Goal: Transaction & Acquisition: Purchase product/service

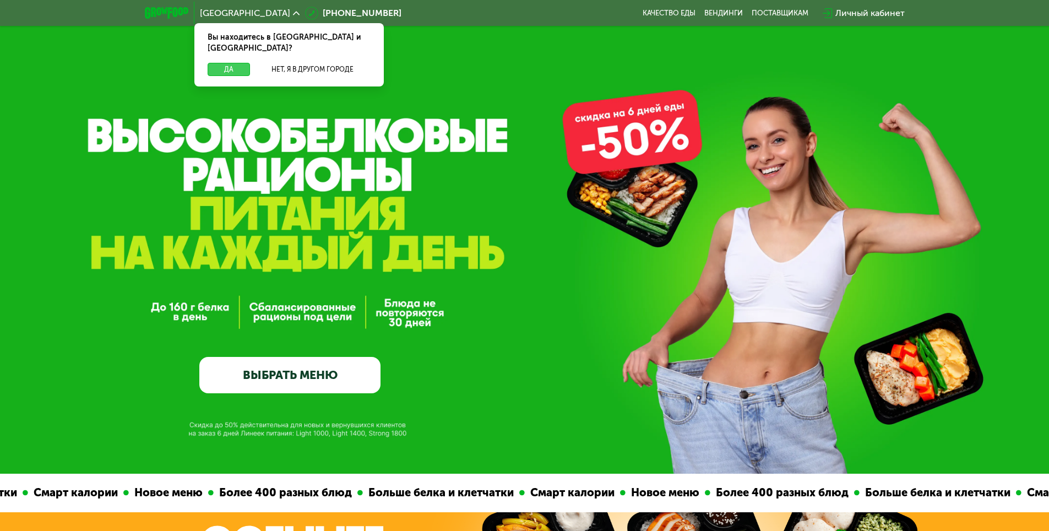
click at [227, 63] on button "Да" at bounding box center [229, 69] width 42 height 13
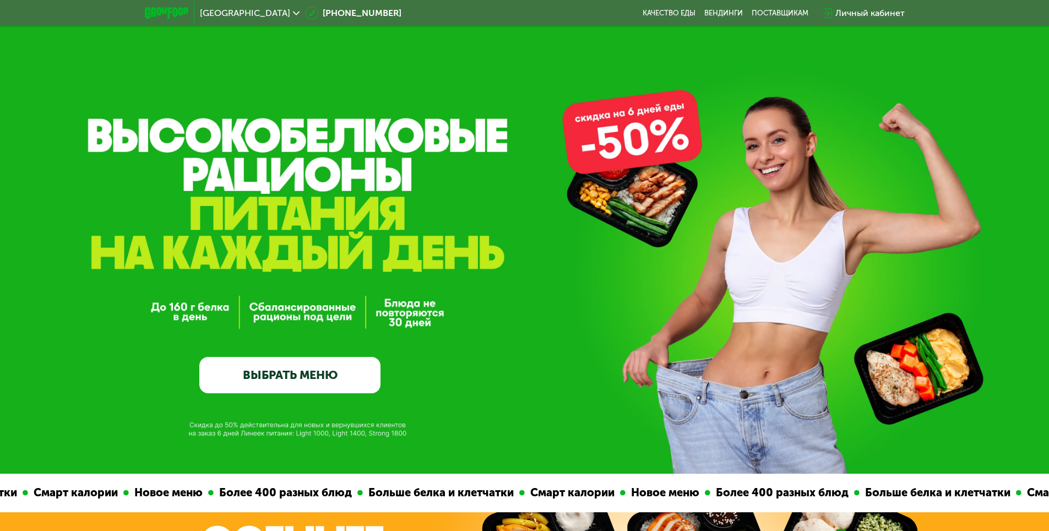
click at [297, 384] on link "ВЫБРАТЬ МЕНЮ" at bounding box center [289, 375] width 181 height 36
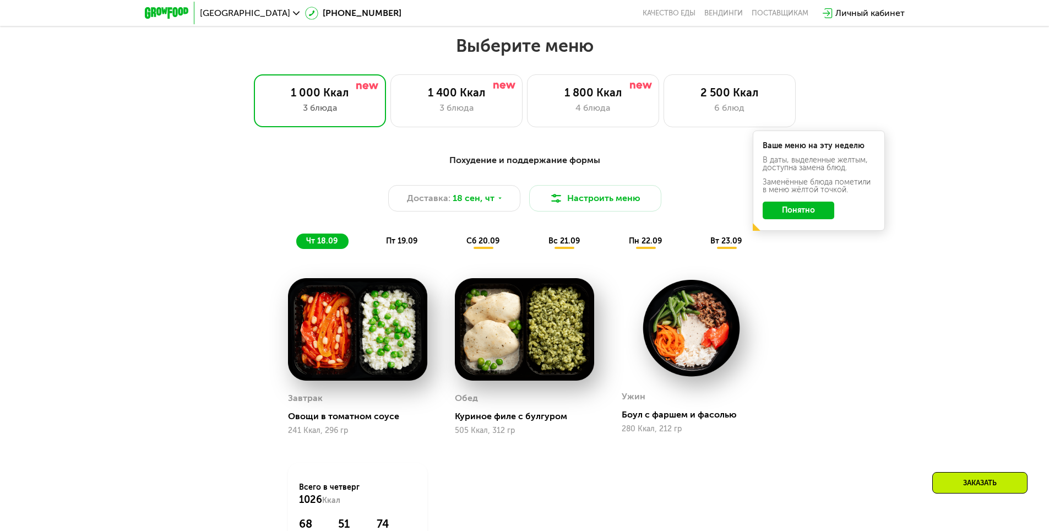
scroll to position [858, 0]
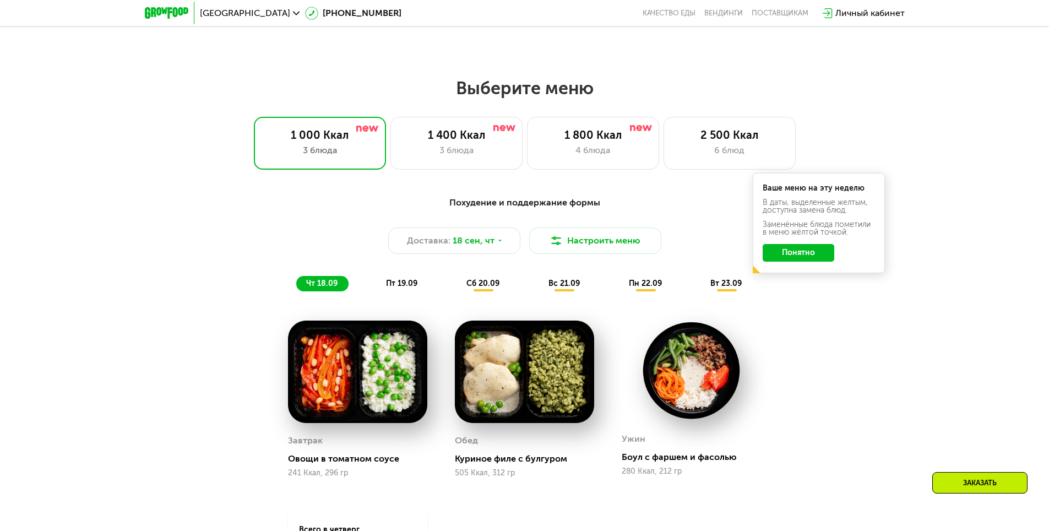
click at [801, 257] on button "Понятно" at bounding box center [799, 253] width 72 height 18
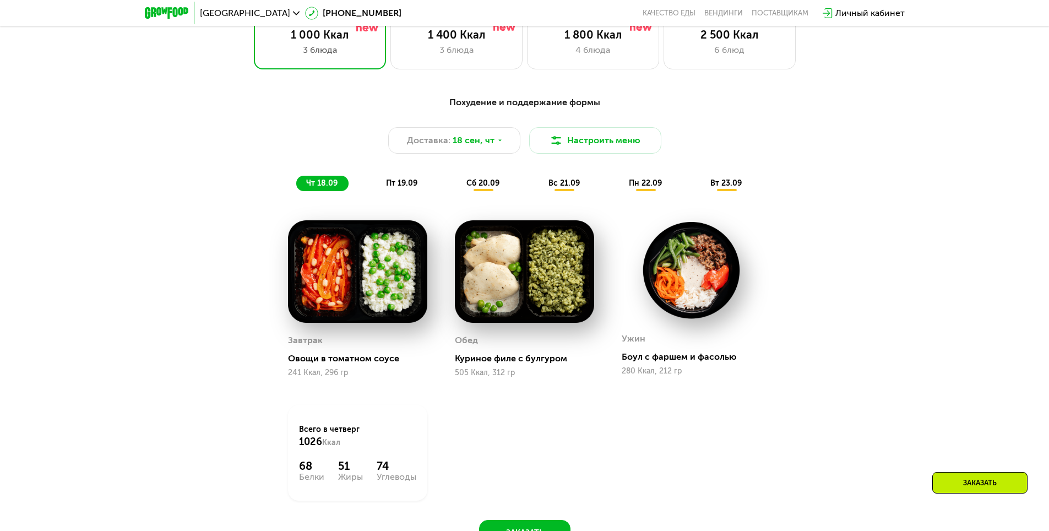
scroll to position [836, 0]
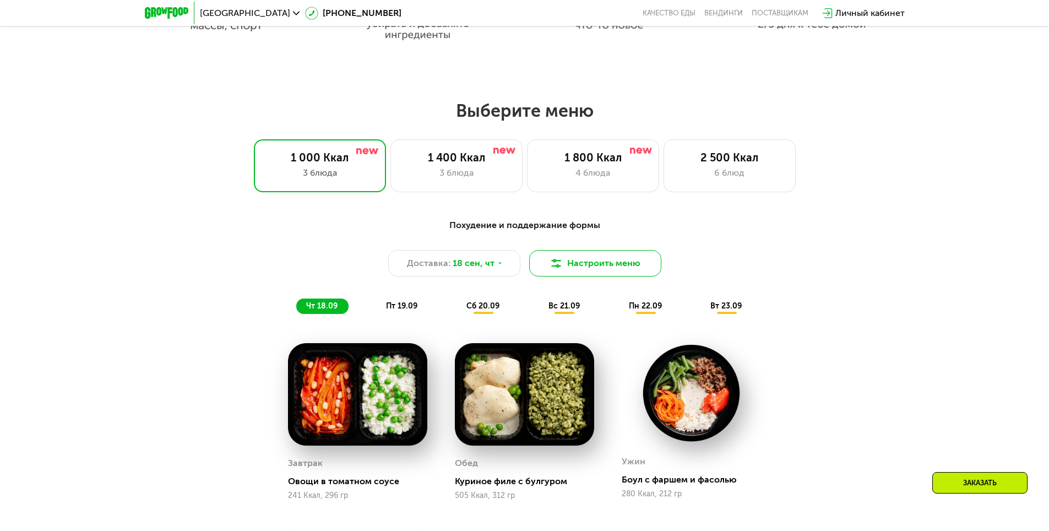
click at [570, 268] on button "Настроить меню" at bounding box center [595, 263] width 132 height 26
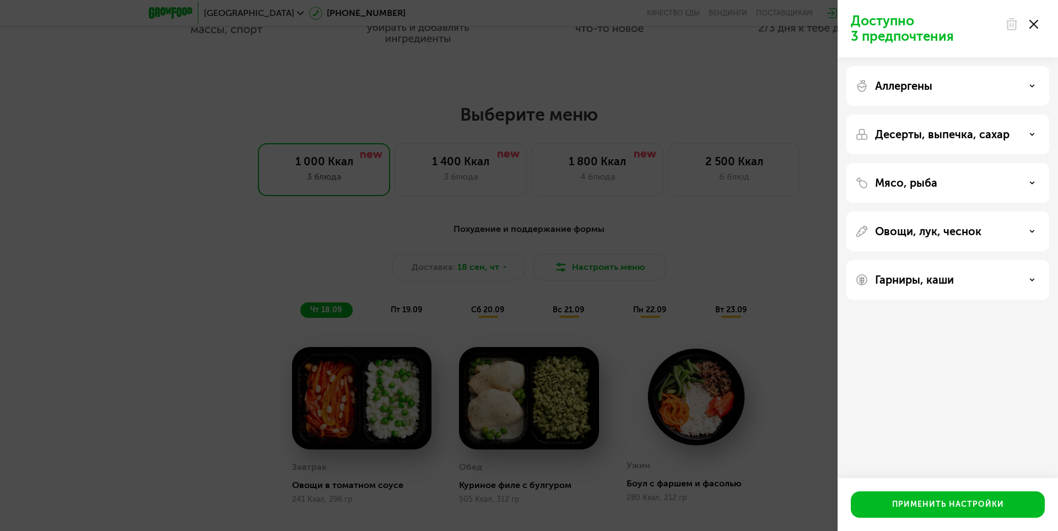
drag, startPoint x: 1036, startPoint y: 23, endPoint x: 1028, endPoint y: 24, distance: 7.3
click at [1036, 22] on use at bounding box center [1033, 24] width 9 height 9
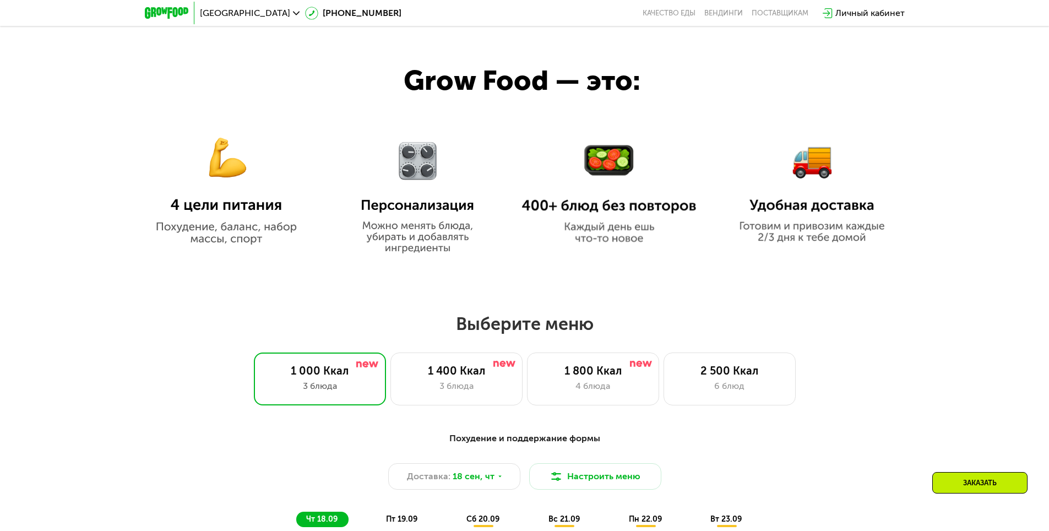
scroll to position [670, 0]
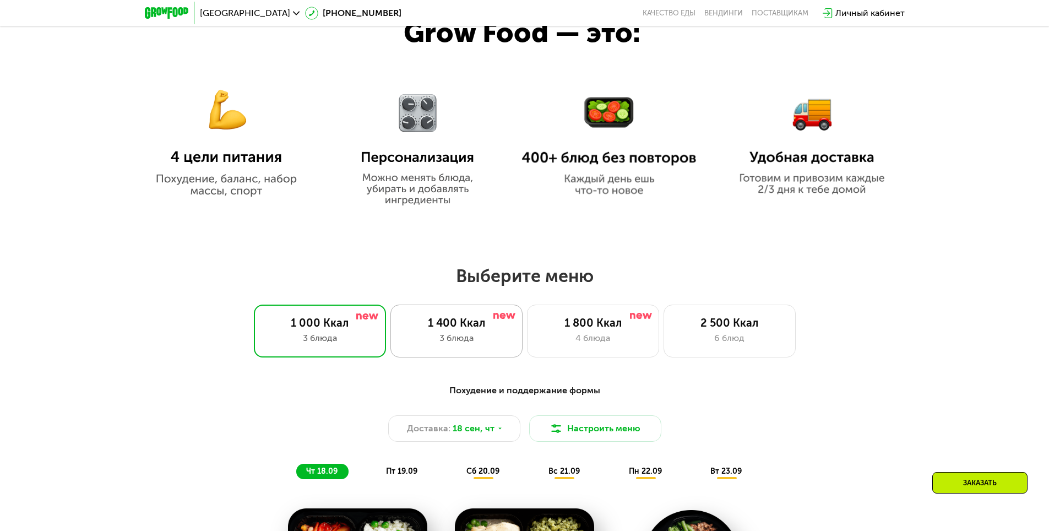
click at [419, 323] on div "1 400 Ккал" at bounding box center [456, 322] width 109 height 13
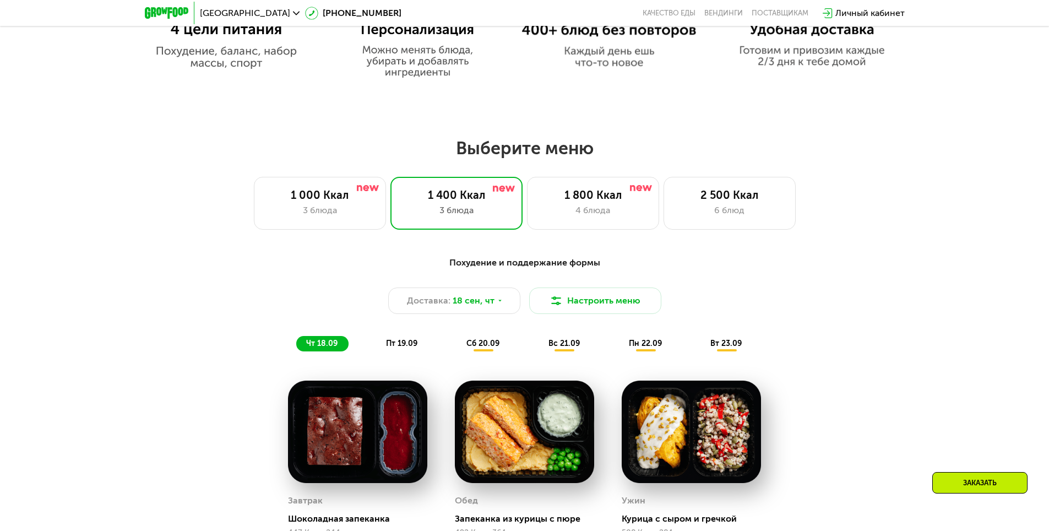
scroll to position [946, 0]
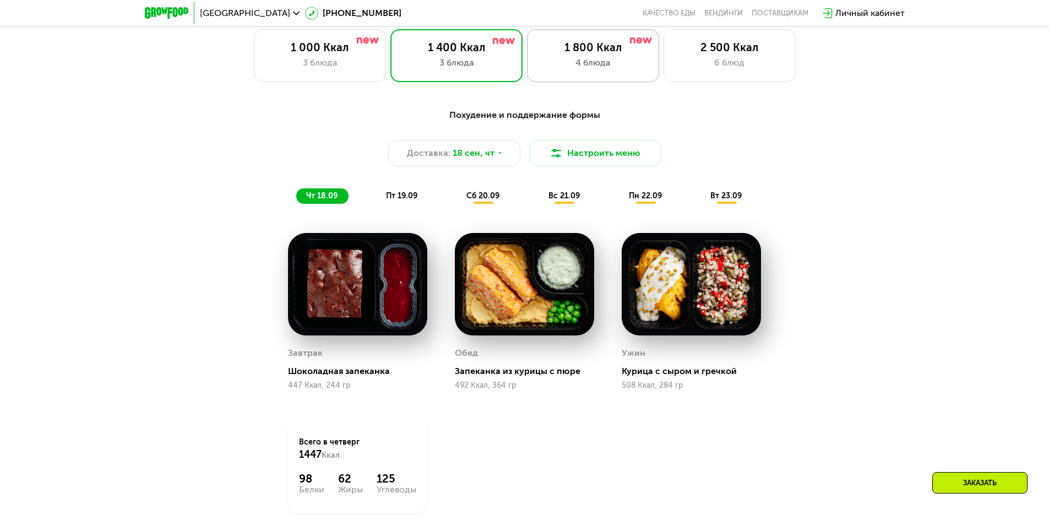
click at [549, 50] on div "1 800 Ккал" at bounding box center [593, 47] width 109 height 13
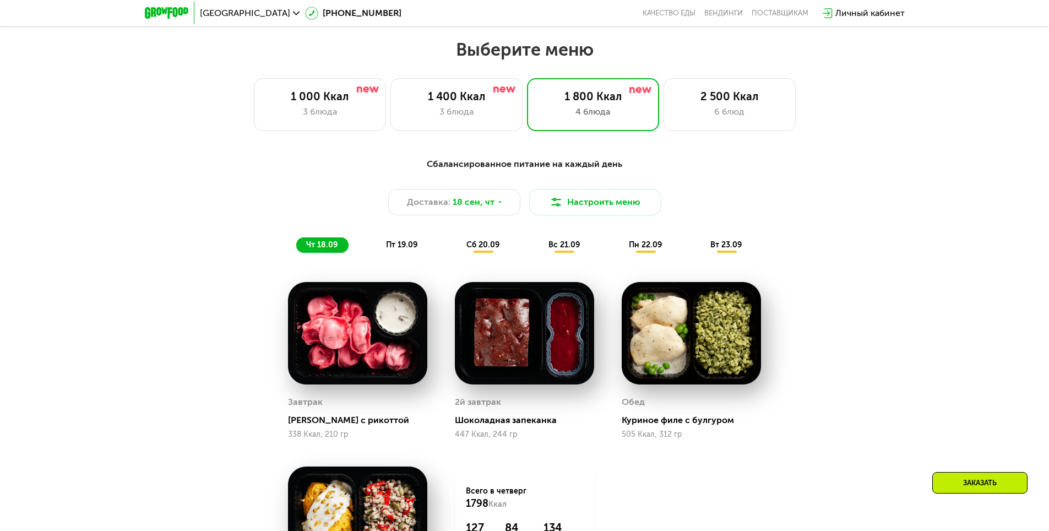
scroll to position [891, 0]
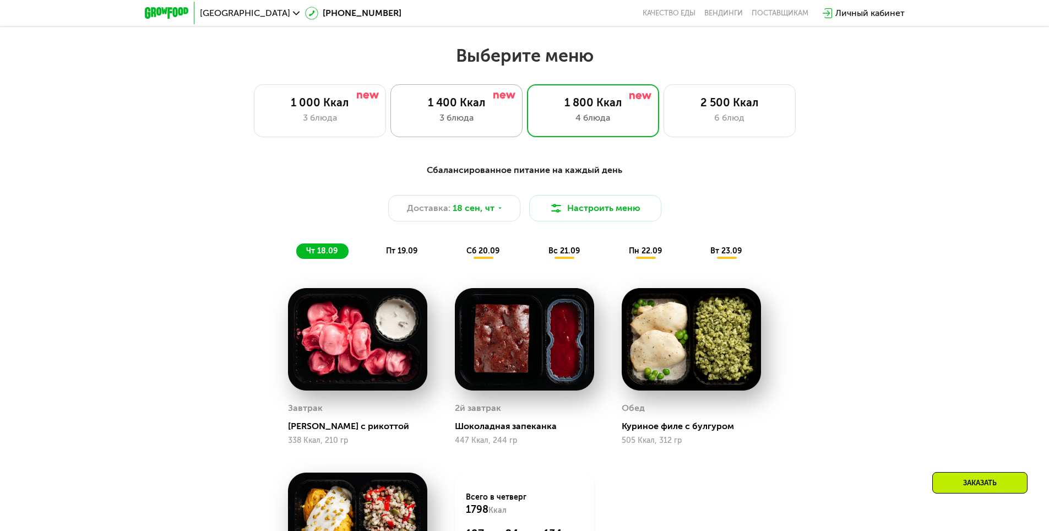
click at [464, 124] on div "3 блюда" at bounding box center [456, 117] width 109 height 13
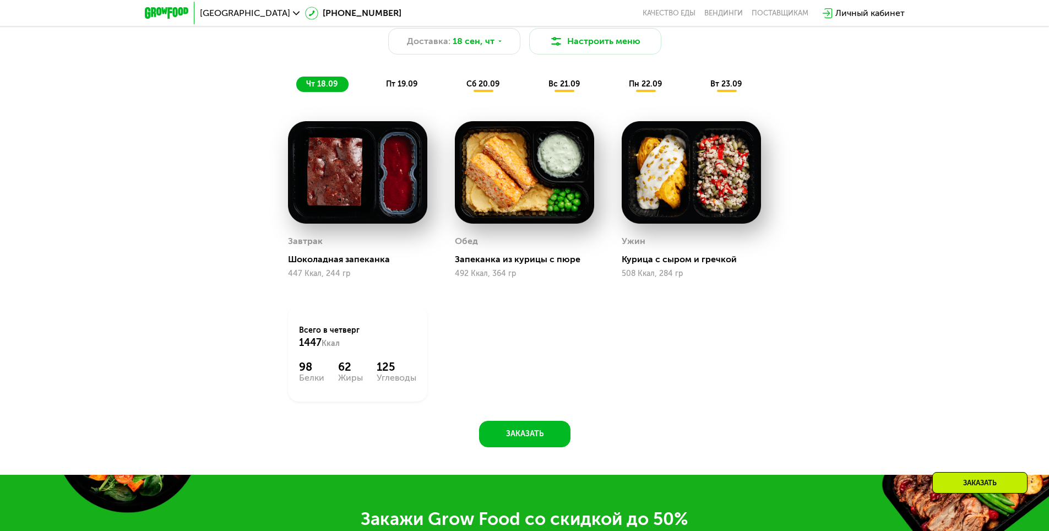
scroll to position [1056, 0]
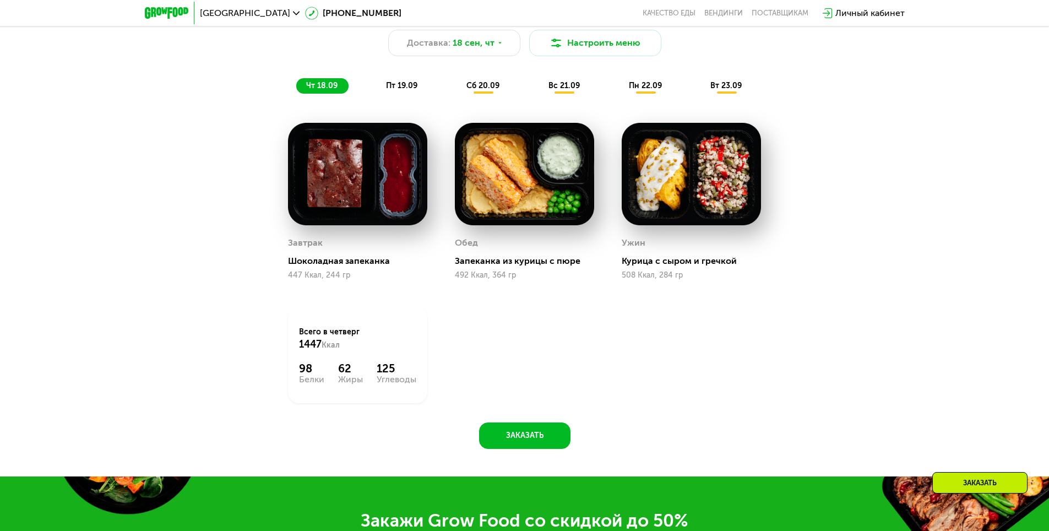
click at [171, 16] on img at bounding box center [167, 13] width 44 height 12
click at [154, 12] on img at bounding box center [167, 13] width 44 height 12
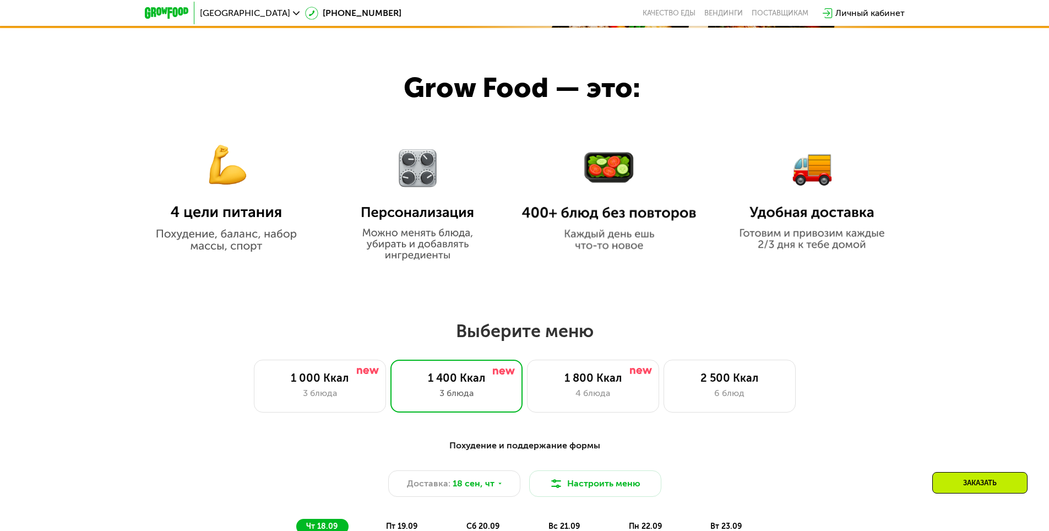
scroll to position [505, 0]
